Goal: Navigation & Orientation: Find specific page/section

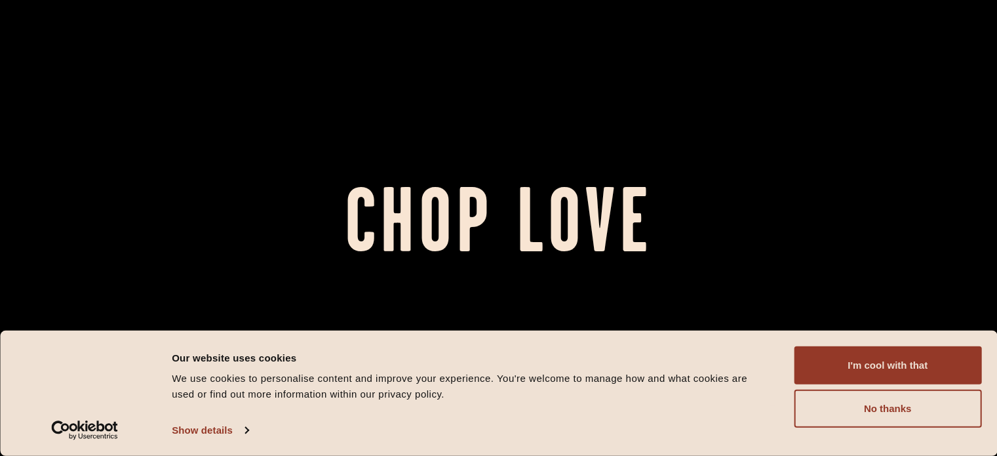
click at [653, 349] on div "Our website uses cookies" at bounding box center [468, 357] width 593 height 16
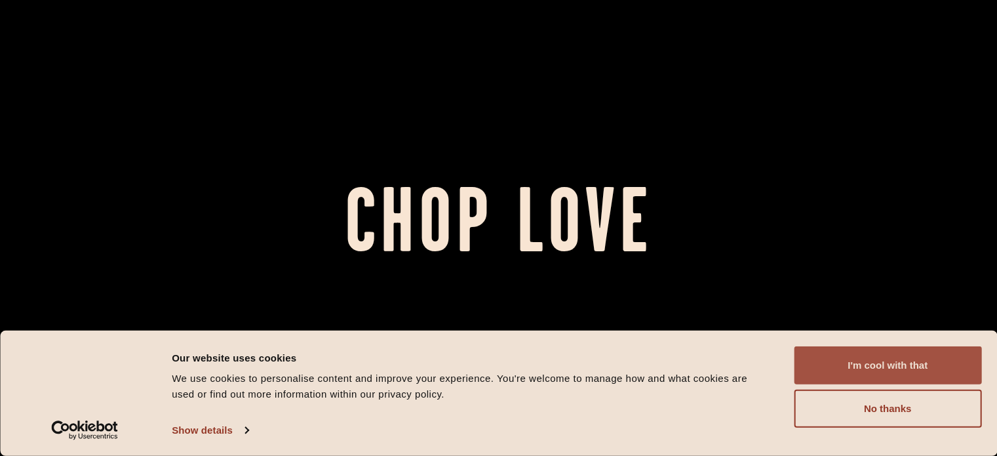
click at [874, 367] on button "I'm cool with that" at bounding box center [888, 365] width 188 height 38
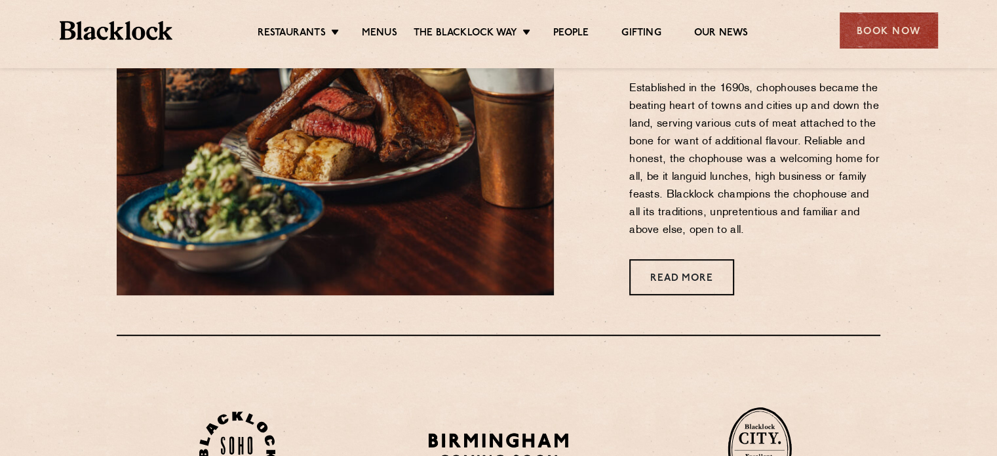
scroll to position [574, 0]
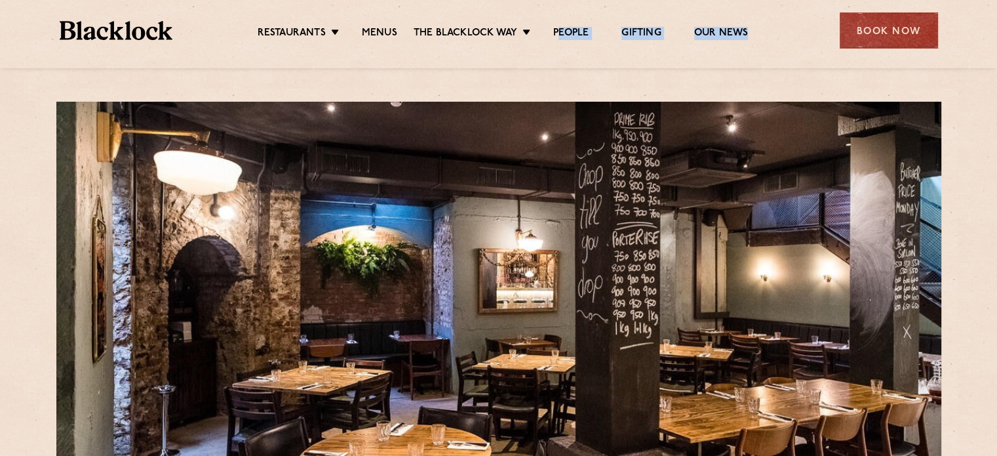
drag, startPoint x: 559, startPoint y: 15, endPoint x: 694, endPoint y: 56, distance: 141.9
click at [694, 56] on div "Restaurants Soho City Shoreditch Covent Garden Canary Wharf Manchester Birmingh…" at bounding box center [499, 29] width 918 height 58
